Goal: Task Accomplishment & Management: Manage account settings

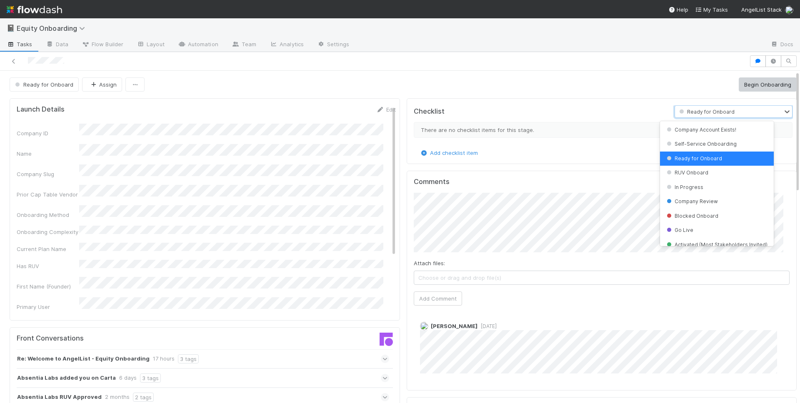
click at [682, 109] on span "Ready for Onboard" at bounding box center [705, 112] width 57 height 6
click at [689, 183] on div "In Progress" at bounding box center [717, 187] width 114 height 14
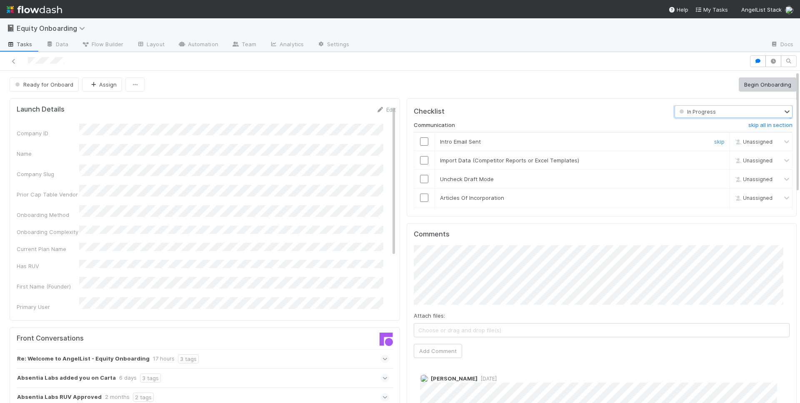
click at [420, 142] on input "checkbox" at bounding box center [424, 141] width 8 height 8
click at [420, 163] on input "checkbox" at bounding box center [424, 160] width 8 height 8
click at [420, 178] on input "checkbox" at bounding box center [424, 179] width 8 height 8
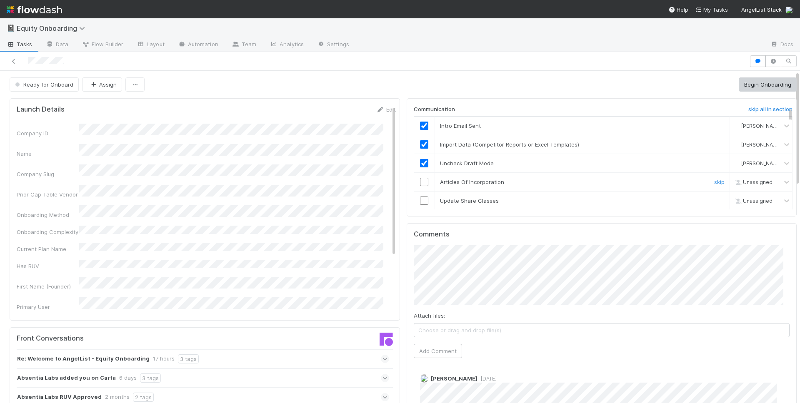
scroll to position [17, 0]
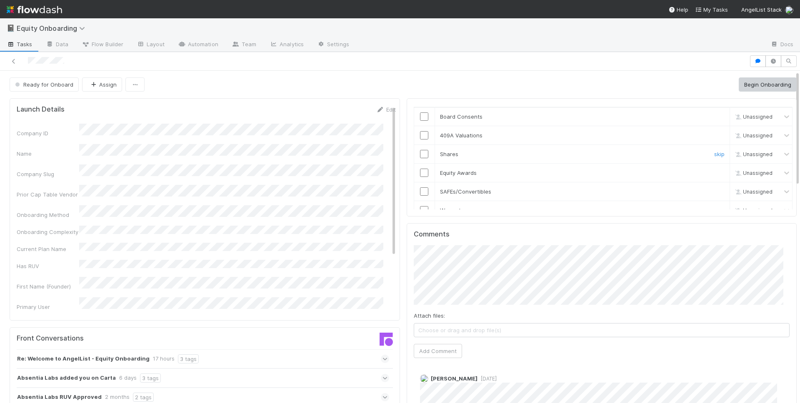
click at [420, 158] on input "checkbox" at bounding box center [424, 154] width 8 height 8
click at [420, 180] on input "checkbox" at bounding box center [424, 176] width 8 height 8
click at [714, 160] on link "skip" at bounding box center [719, 157] width 10 height 7
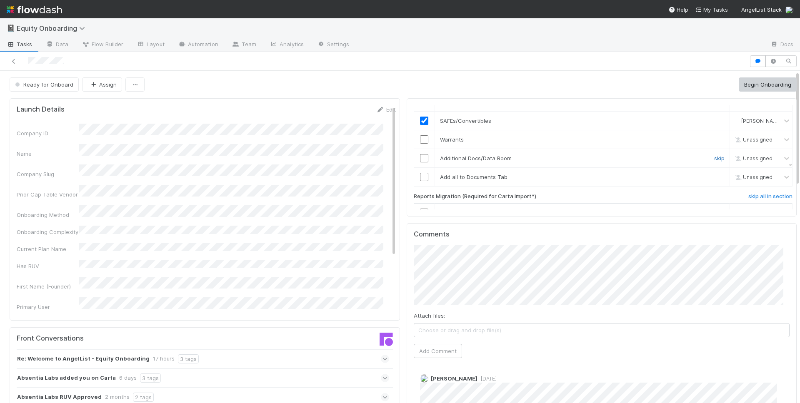
scroll to position [433, 0]
click at [714, 141] on link "skip" at bounding box center [719, 138] width 10 height 7
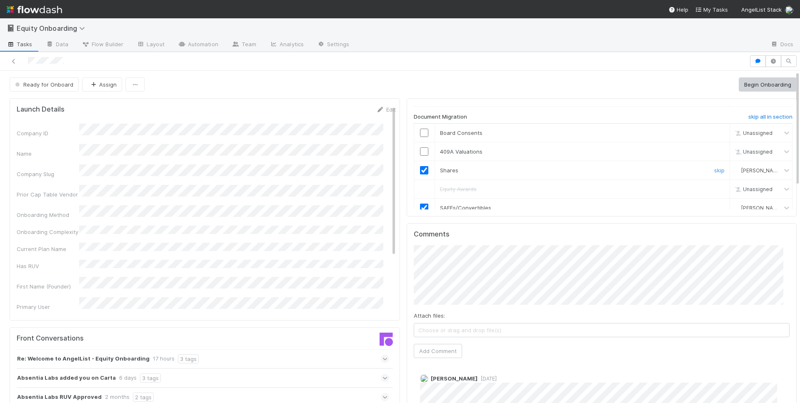
scroll to position [329, 0]
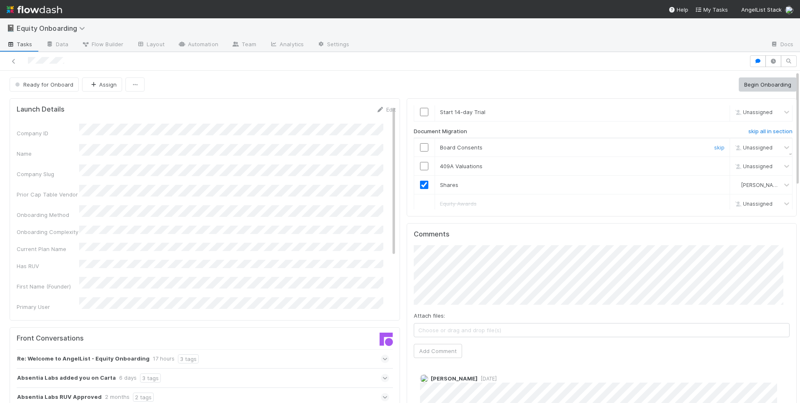
click at [420, 152] on input "checkbox" at bounding box center [424, 147] width 8 height 8
click at [705, 170] on div "skip" at bounding box center [717, 166] width 25 height 8
click at [714, 170] on link "skip" at bounding box center [719, 166] width 10 height 7
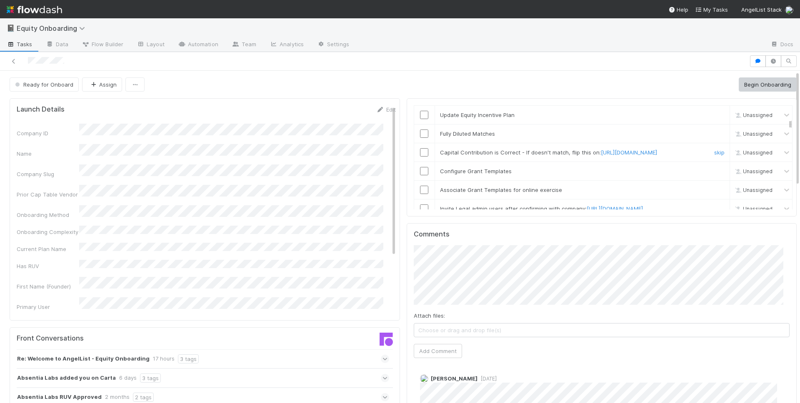
scroll to position [158, 0]
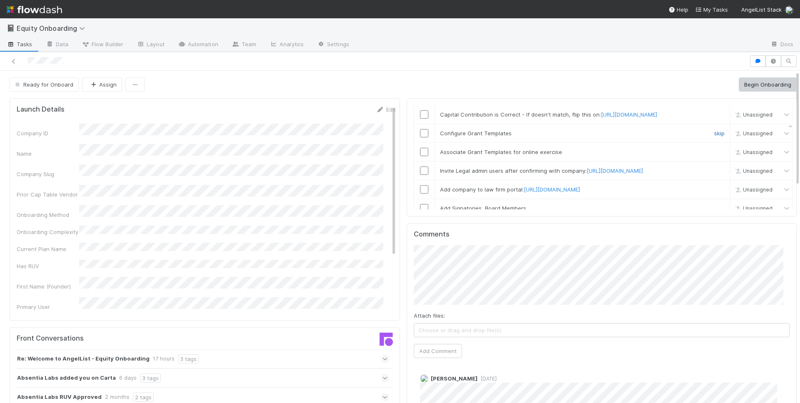
click at [714, 137] on link "skip" at bounding box center [719, 133] width 10 height 7
click at [714, 155] on link "skip" at bounding box center [719, 152] width 10 height 7
click at [437, 357] on div "Comments Attach files: Choose or drag and drop file(s) Add Comment [PERSON_NAME…" at bounding box center [602, 333] width 376 height 206
click at [438, 356] on button "Add Comment" at bounding box center [438, 351] width 48 height 14
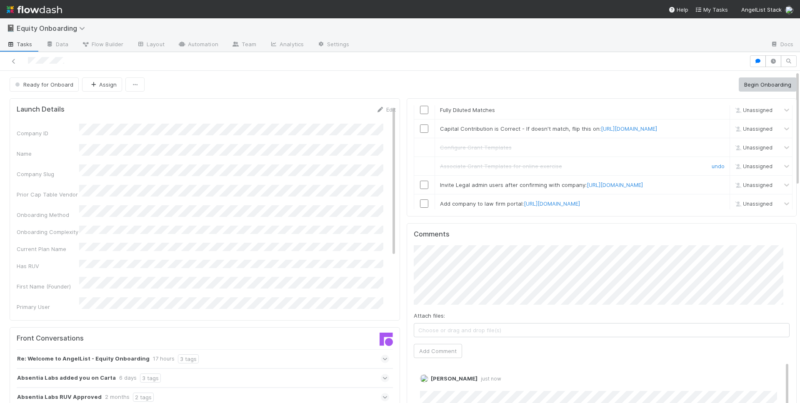
scroll to position [153, 0]
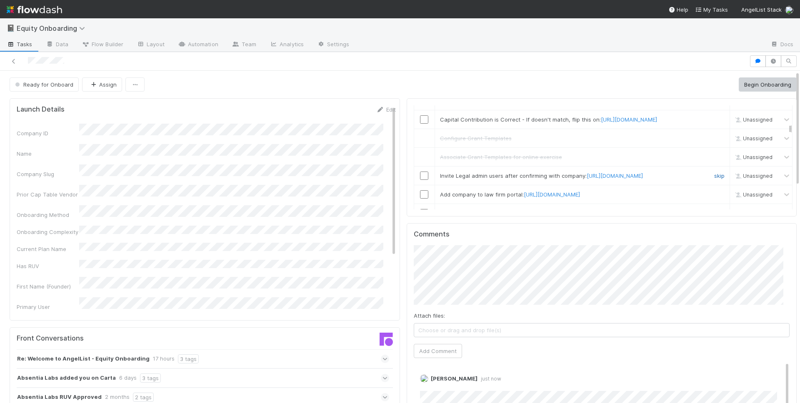
click at [714, 179] on link "skip" at bounding box center [719, 175] width 10 height 7
click at [714, 198] on link "skip" at bounding box center [719, 194] width 10 height 7
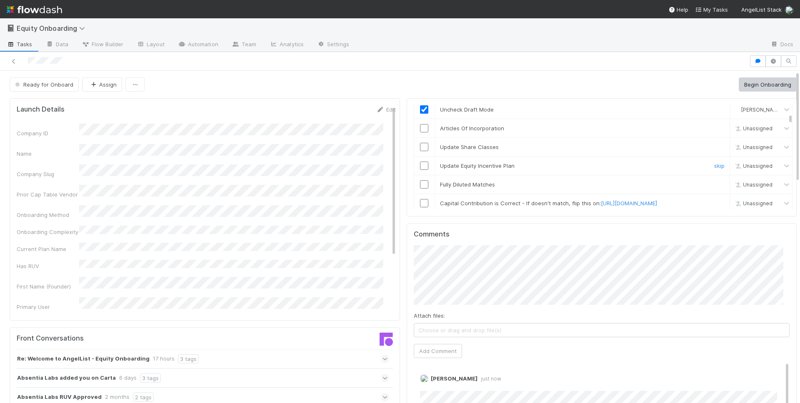
scroll to position [69, 0]
click at [420, 167] on input "checkbox" at bounding box center [424, 166] width 8 height 8
click at [420, 148] on input "checkbox" at bounding box center [424, 147] width 8 height 8
click at [420, 131] on input "checkbox" at bounding box center [424, 129] width 8 height 8
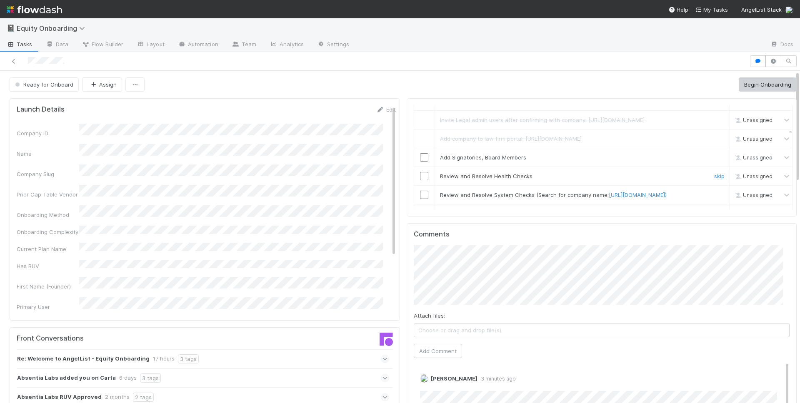
scroll to position [211, 0]
click at [420, 160] on input "checkbox" at bounding box center [424, 156] width 8 height 8
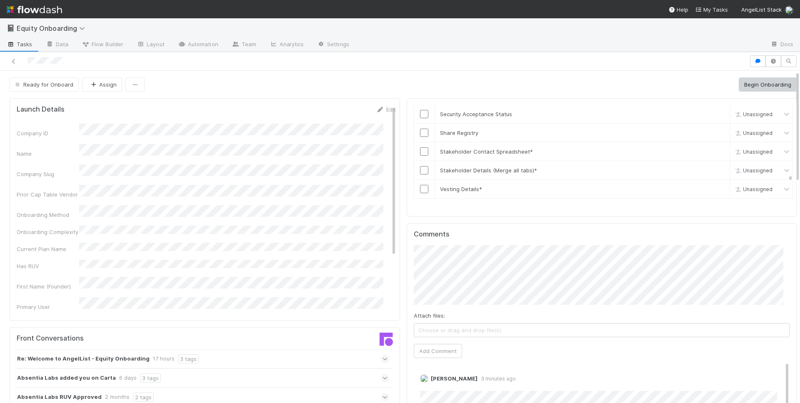
scroll to position [483, 0]
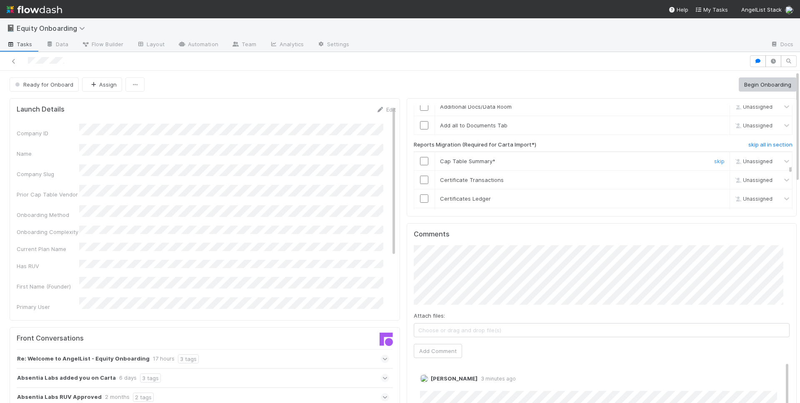
click at [420, 165] on input "checkbox" at bounding box center [424, 161] width 8 height 8
click at [420, 184] on input "checkbox" at bounding box center [424, 180] width 8 height 8
checkbox input "true"
click at [420, 128] on input "checkbox" at bounding box center [424, 124] width 8 height 8
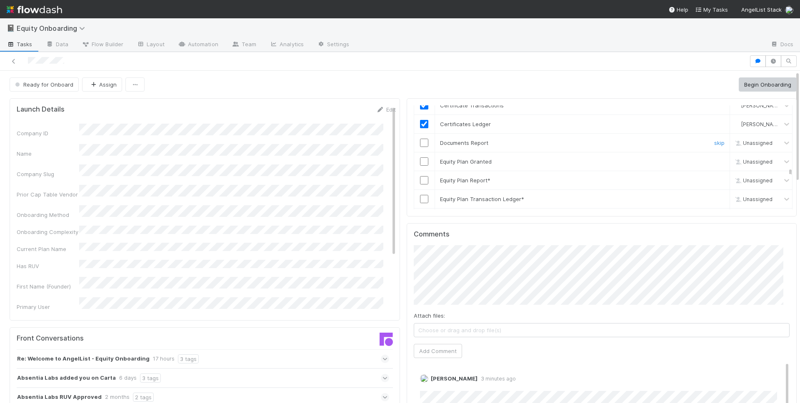
click at [420, 147] on input "checkbox" at bounding box center [424, 143] width 8 height 8
click at [420, 166] on input "checkbox" at bounding box center [424, 161] width 8 height 8
click at [420, 184] on input "checkbox" at bounding box center [424, 180] width 8 height 8
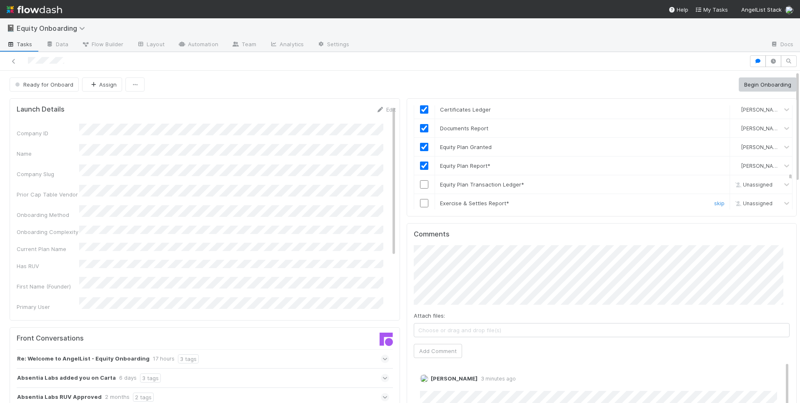
scroll to position [630, 0]
click at [420, 130] on input "checkbox" at bounding box center [424, 126] width 8 height 8
click at [420, 149] on input "checkbox" at bounding box center [424, 145] width 8 height 8
click at [420, 168] on input "checkbox" at bounding box center [424, 164] width 8 height 8
click at [420, 187] on input "checkbox" at bounding box center [424, 182] width 8 height 8
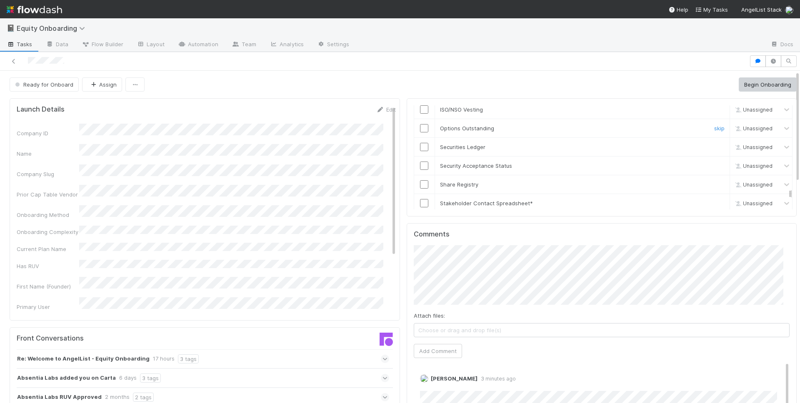
scroll to position [721, 0]
click at [420, 114] on input "checkbox" at bounding box center [424, 110] width 8 height 8
click at [420, 133] on input "checkbox" at bounding box center [424, 129] width 8 height 8
click at [420, 152] on input "checkbox" at bounding box center [424, 147] width 8 height 8
click at [420, 170] on input "checkbox" at bounding box center [424, 166] width 8 height 8
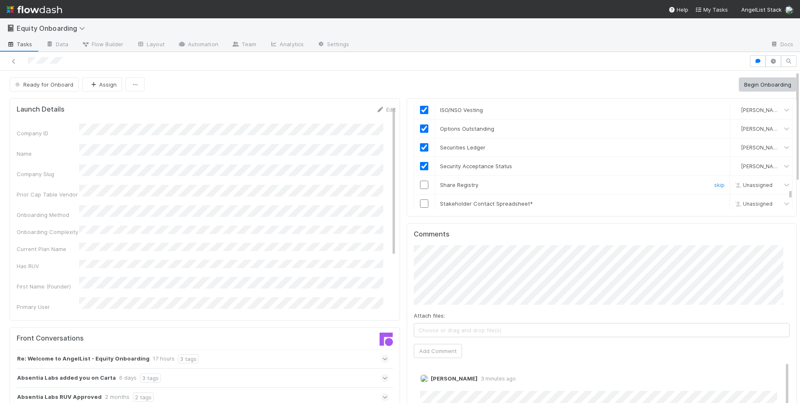
click at [420, 189] on input "checkbox" at bounding box center [424, 185] width 8 height 8
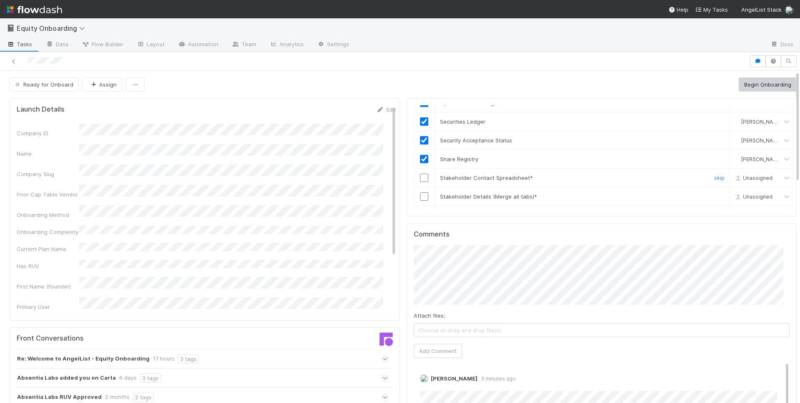
scroll to position [793, 0]
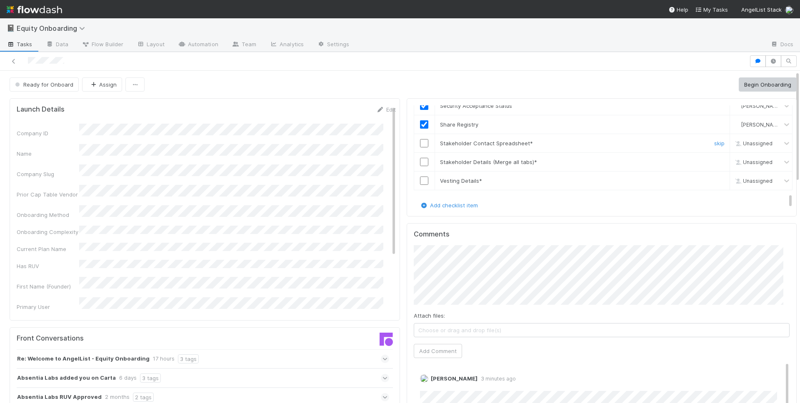
click at [420, 147] on input "checkbox" at bounding box center [424, 143] width 8 height 8
click at [420, 165] on input "checkbox" at bounding box center [424, 162] width 8 height 8
click at [420, 183] on input "checkbox" at bounding box center [424, 181] width 8 height 8
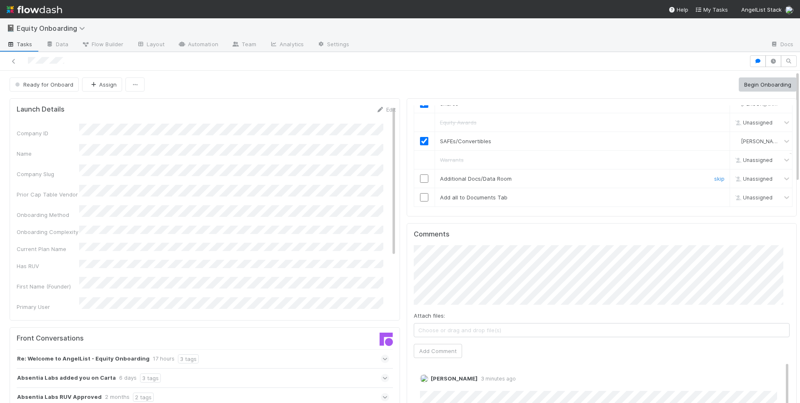
click at [422, 183] on div at bounding box center [424, 178] width 20 height 8
click at [421, 183] on input "checkbox" at bounding box center [424, 178] width 8 height 8
